Goal: Browse casually

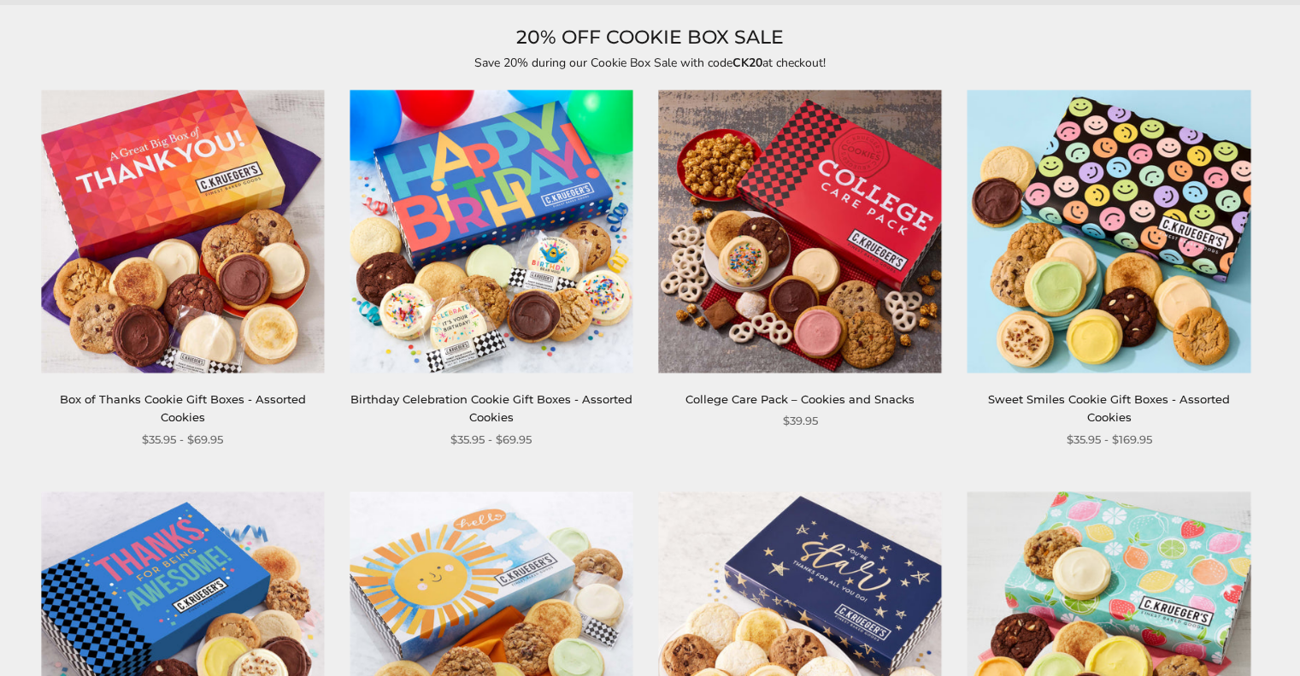
scroll to position [85, 0]
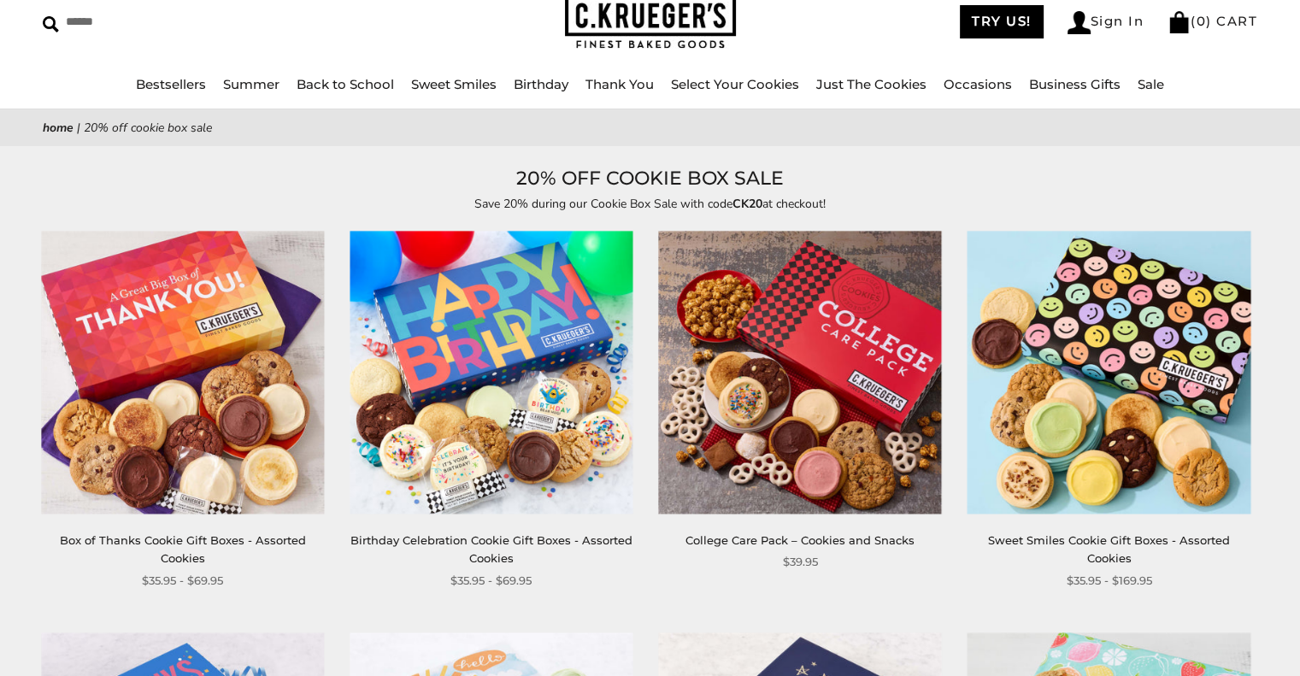
click at [591, 409] on img at bounding box center [491, 373] width 283 height 283
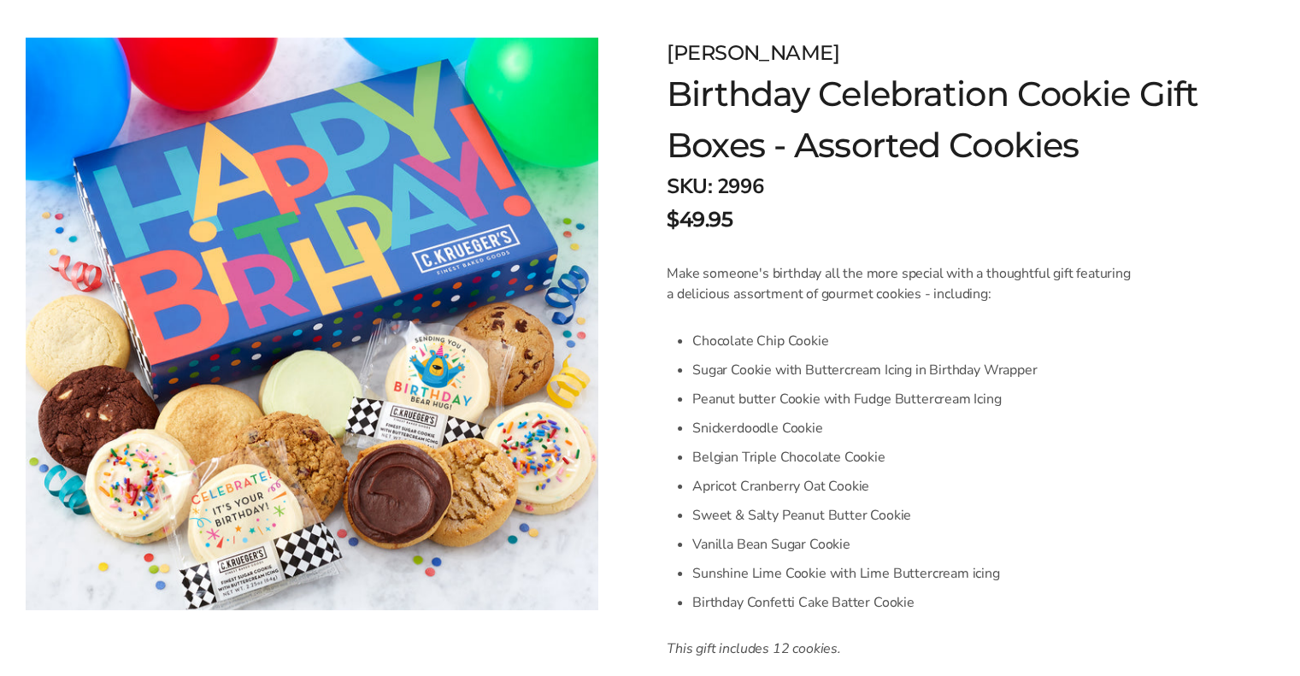
scroll to position [427, 0]
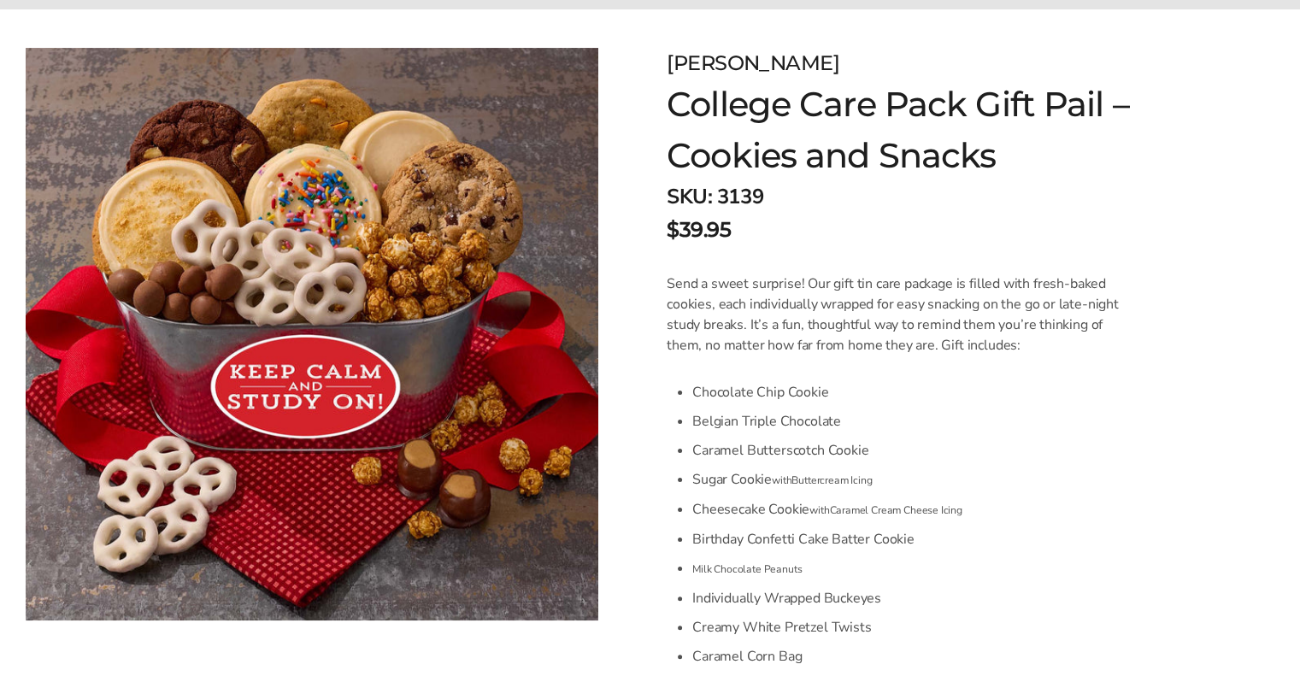
scroll to position [256, 0]
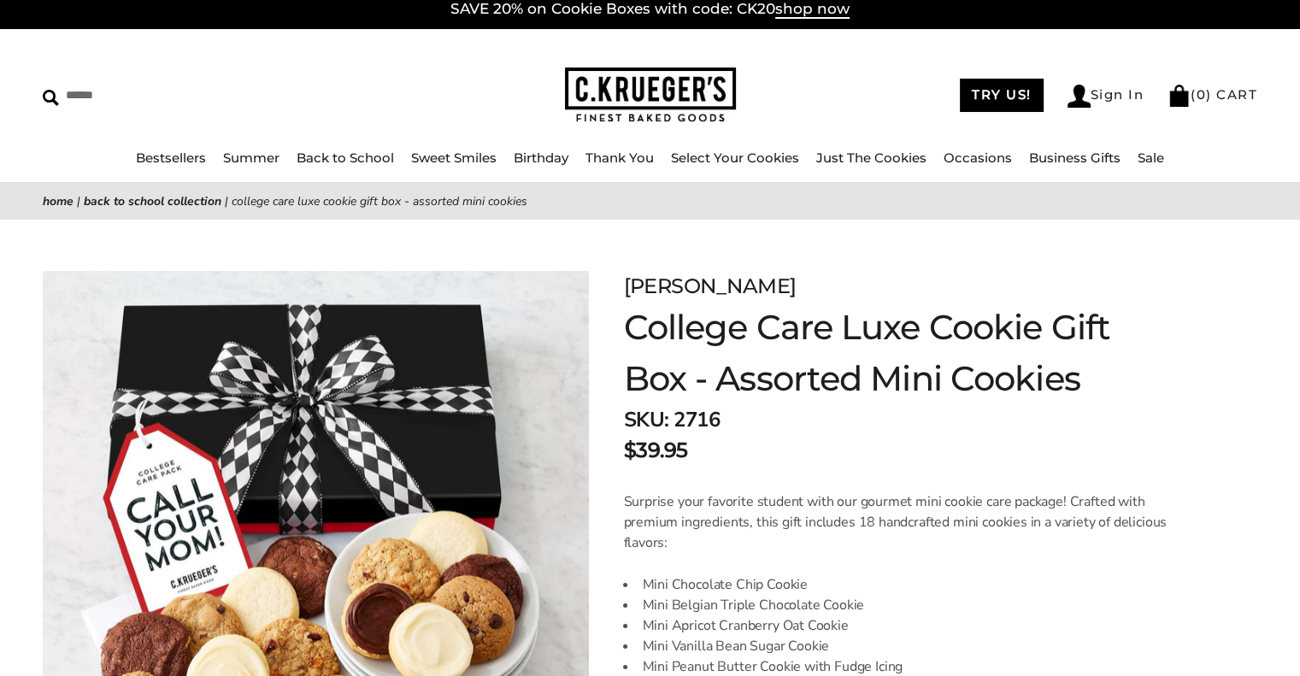
scroll to position [342, 0]
